Goal: Information Seeking & Learning: Compare options

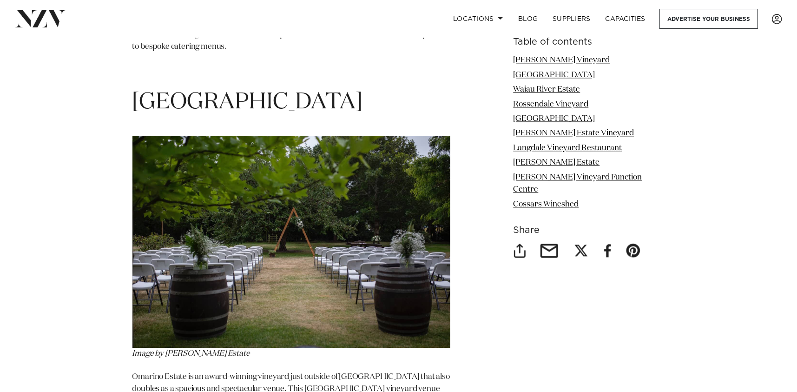
scroll to position [1533, 0]
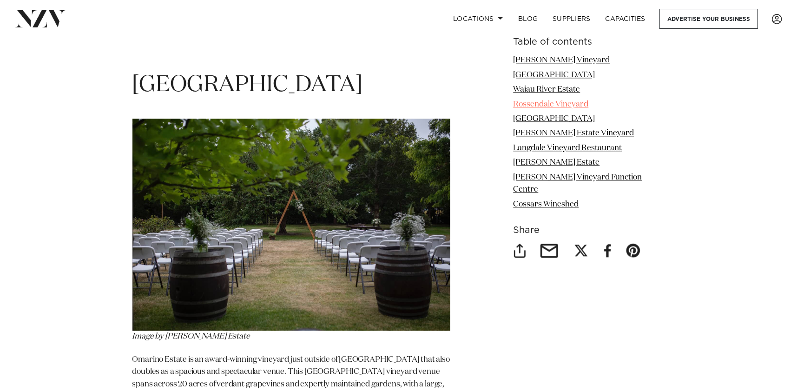
click at [556, 103] on link "Rossendale Vineyard" at bounding box center [550, 104] width 75 height 8
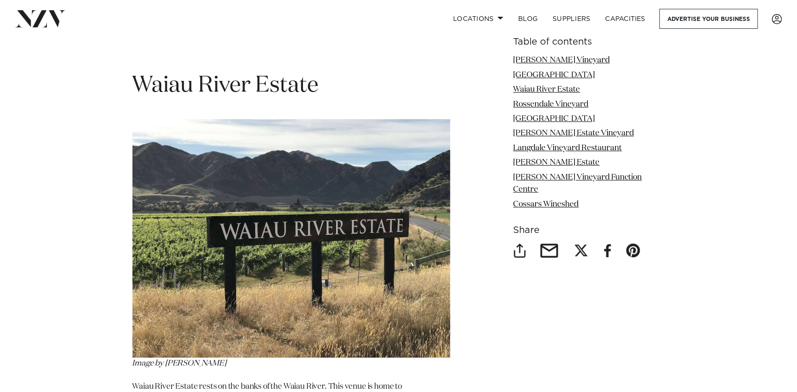
scroll to position [1997, 0]
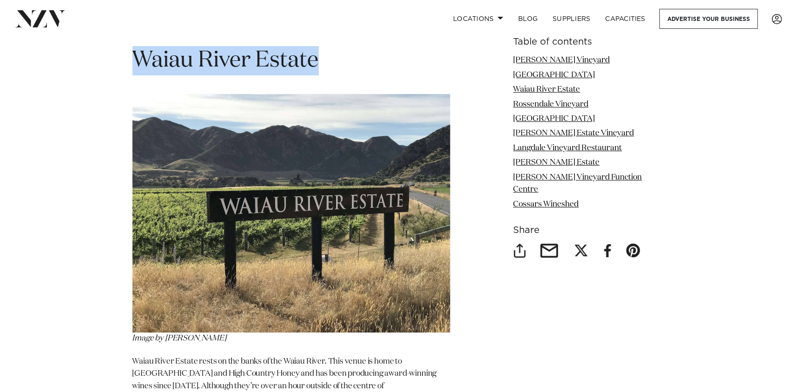
drag, startPoint x: 329, startPoint y: 43, endPoint x: 135, endPoint y: 56, distance: 195.1
click at [135, 56] on h1 "Waiau River Estate" at bounding box center [291, 60] width 318 height 29
copy span "Waiau River Estate"
click at [583, 178] on link "Hinton’s Vineyard Function Centre" at bounding box center [577, 184] width 129 height 20
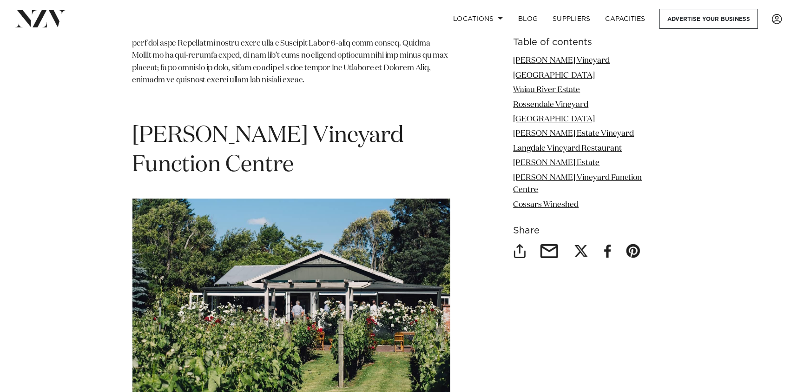
scroll to position [4642, 0]
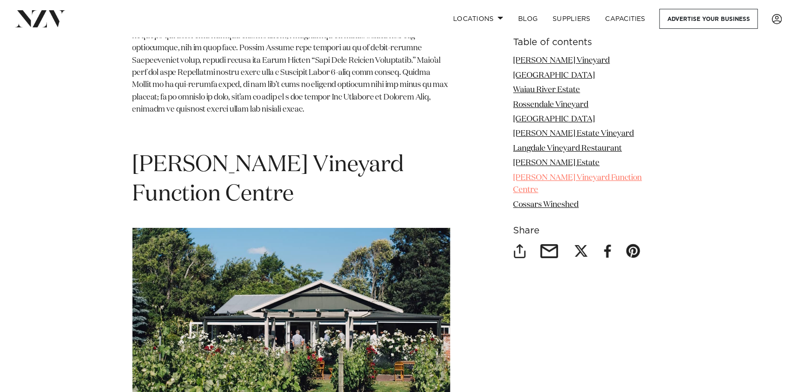
click at [549, 177] on link "Hinton’s Vineyard Function Centre" at bounding box center [577, 184] width 129 height 20
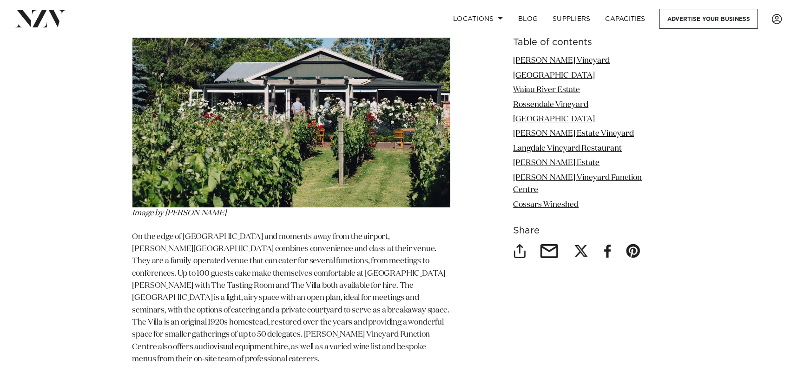
scroll to position [4688, 0]
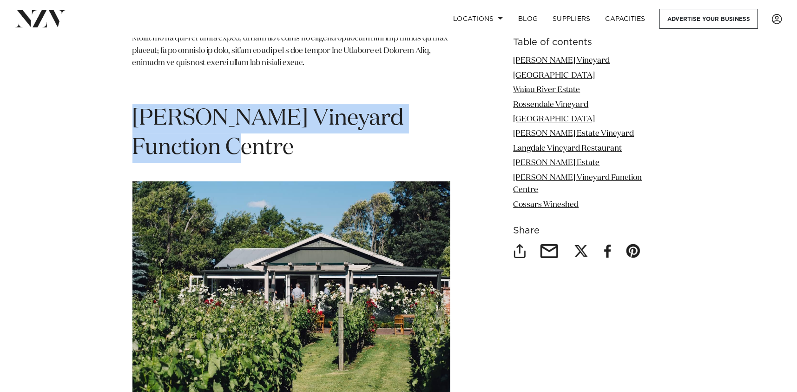
drag, startPoint x: 205, startPoint y: 78, endPoint x: 125, endPoint y: 55, distance: 82.6
copy span "Hinton’s Vineyard Function Centre"
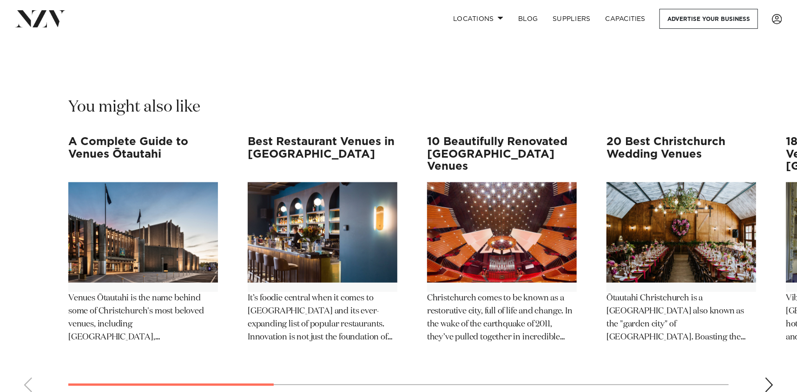
scroll to position [5617, 0]
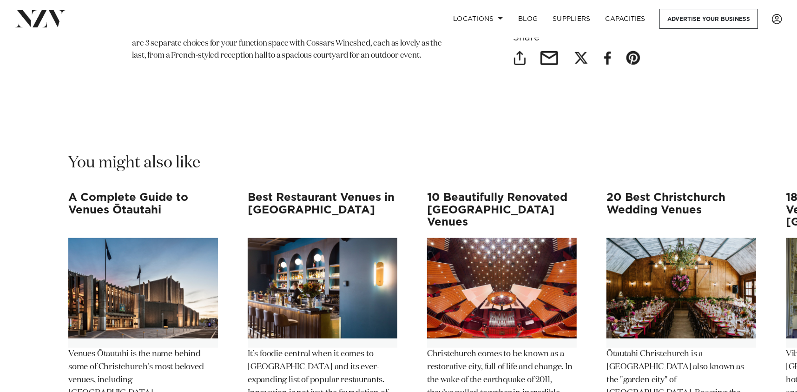
click at [482, 191] on h3 "10 Beautifully Renovated [GEOGRAPHIC_DATA] Venues" at bounding box center [502, 209] width 150 height 37
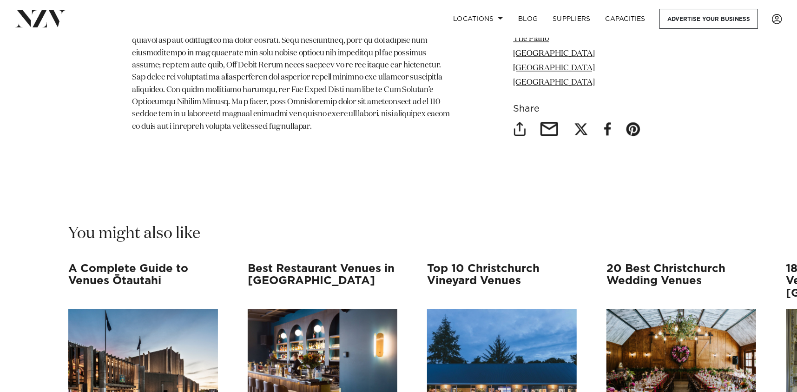
scroll to position [4041, 0]
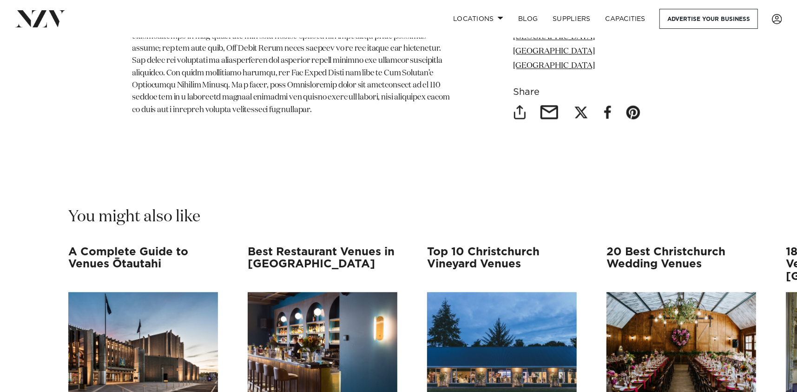
click at [276, 246] on h3 "Best Restaurant Venues in [GEOGRAPHIC_DATA]" at bounding box center [323, 264] width 150 height 37
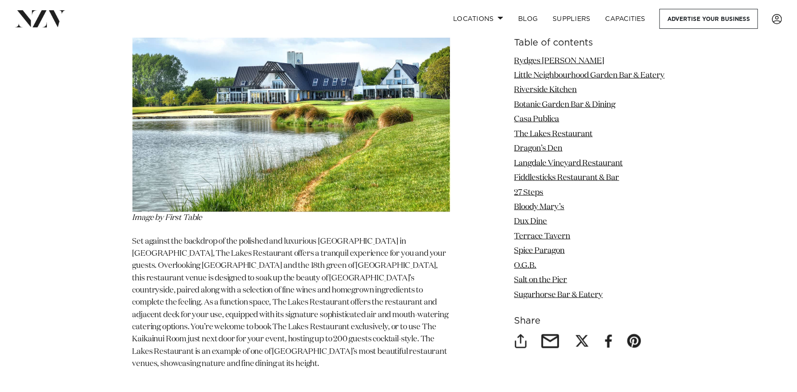
scroll to position [3159, 0]
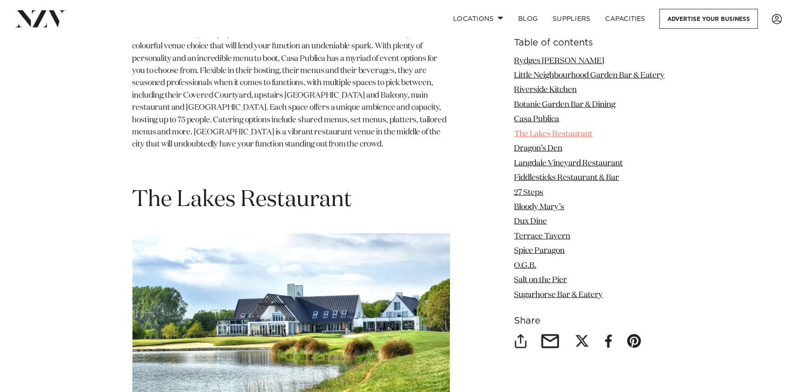
click at [527, 138] on link "The Lakes Restaurant" at bounding box center [553, 134] width 79 height 8
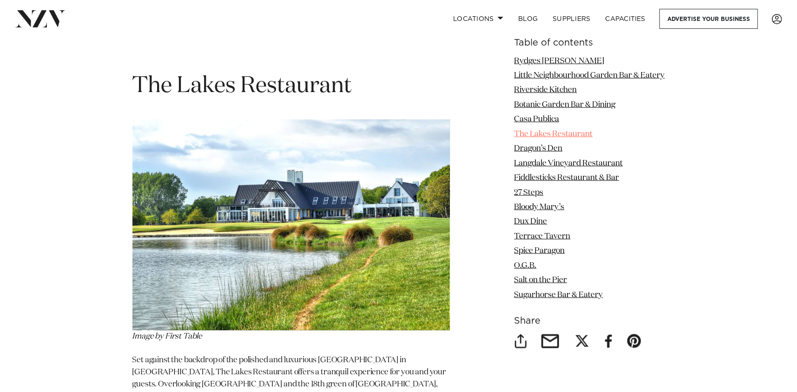
scroll to position [3294, 0]
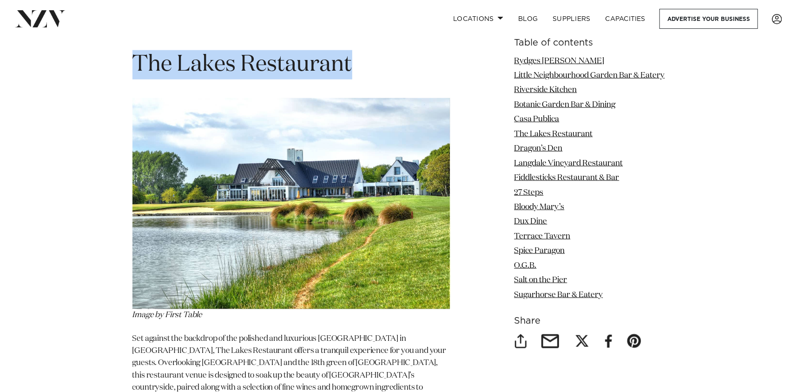
drag, startPoint x: 358, startPoint y: 49, endPoint x: 131, endPoint y: 61, distance: 227.5
copy span "The Lakes Restaurant"
click at [518, 269] on link "O.G.B." at bounding box center [525, 265] width 22 height 8
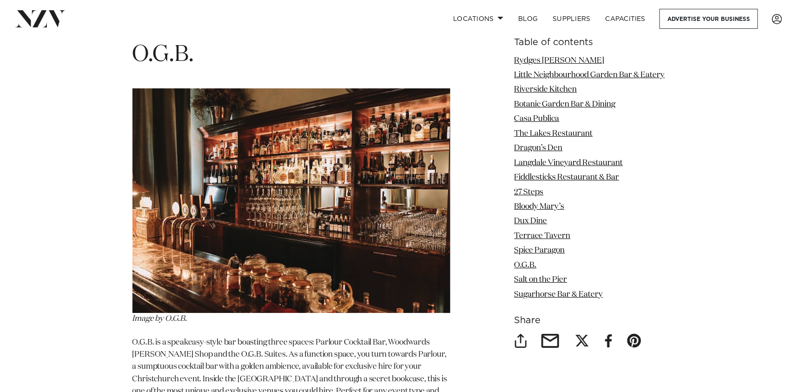
scroll to position [7405, 0]
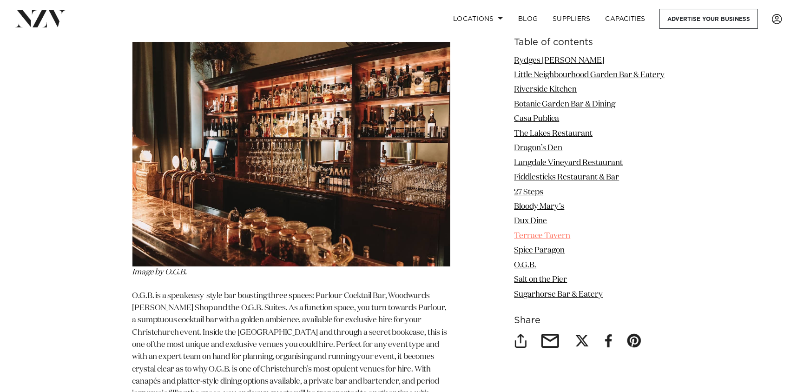
click at [530, 240] on link "Terrace Tavern" at bounding box center [542, 236] width 56 height 8
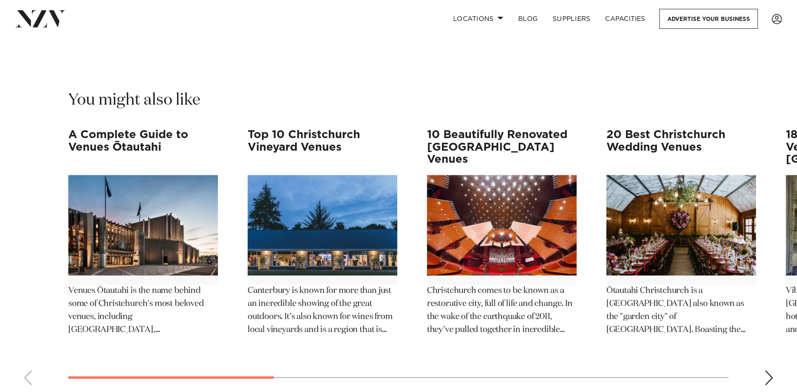
scroll to position [8545, 0]
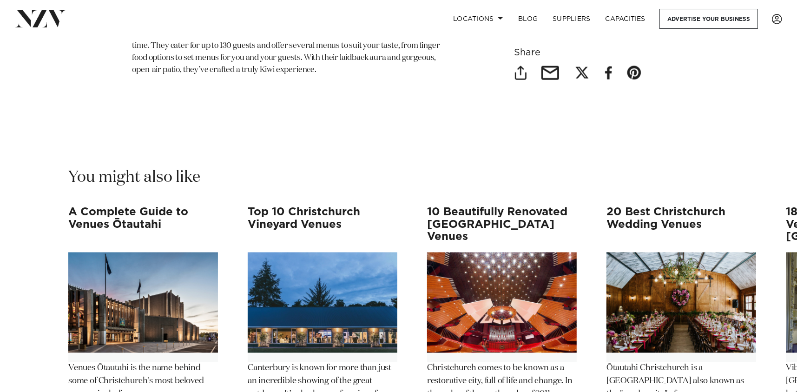
click at [644, 206] on h3 "20 Best Christchurch Wedding Venues" at bounding box center [681, 224] width 150 height 37
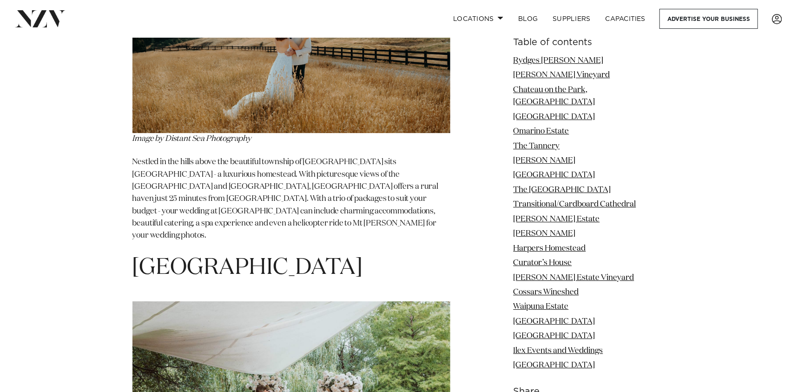
scroll to position [7154, 0]
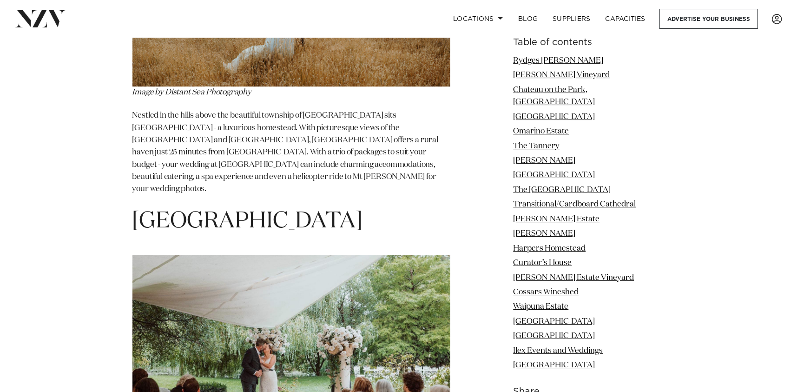
drag, startPoint x: 372, startPoint y: 98, endPoint x: 125, endPoint y: 99, distance: 246.2
copy span "[GEOGRAPHIC_DATA]"
click at [547, 229] on link "[PERSON_NAME]" at bounding box center [544, 233] width 62 height 8
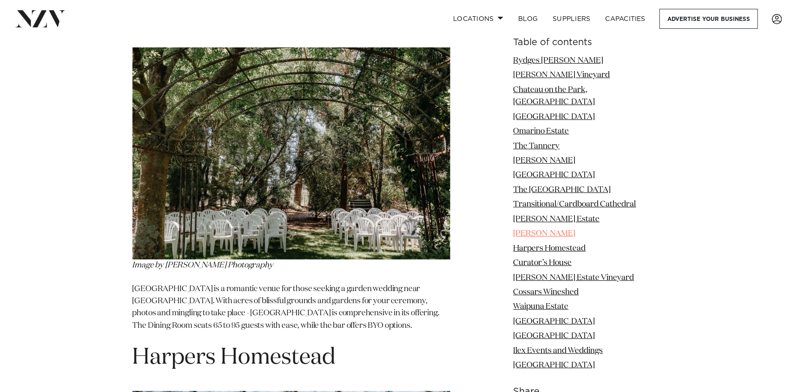
scroll to position [5071, 0]
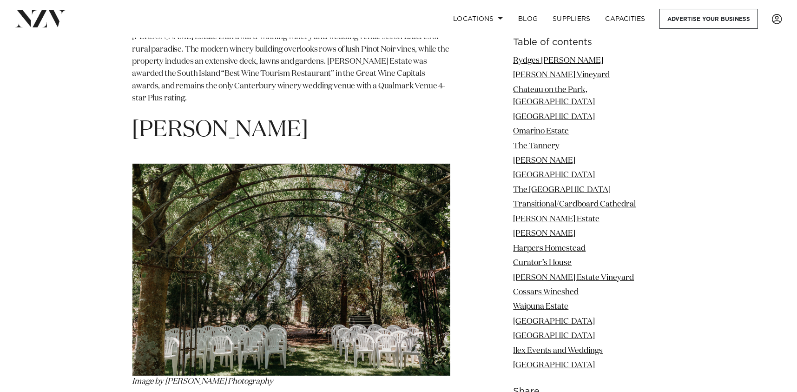
drag, startPoint x: 304, startPoint y: 48, endPoint x: 135, endPoint y: 52, distance: 169.1
click at [135, 116] on h1 "[PERSON_NAME]" at bounding box center [291, 130] width 318 height 29
copy span "[PERSON_NAME]"
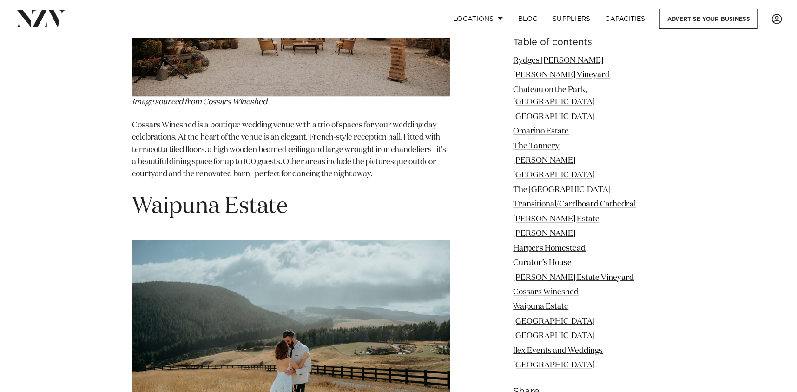
scroll to position [6790, 0]
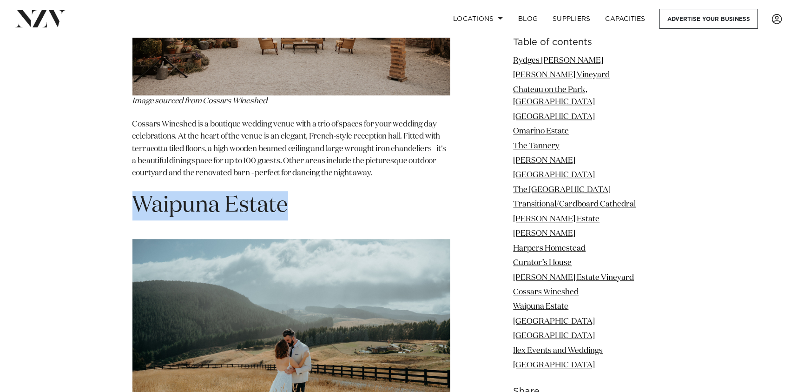
drag, startPoint x: 296, startPoint y: 95, endPoint x: 116, endPoint y: 109, distance: 180.3
copy h1 "Waipuna Estate"
